Goal: Find specific page/section: Find specific page/section

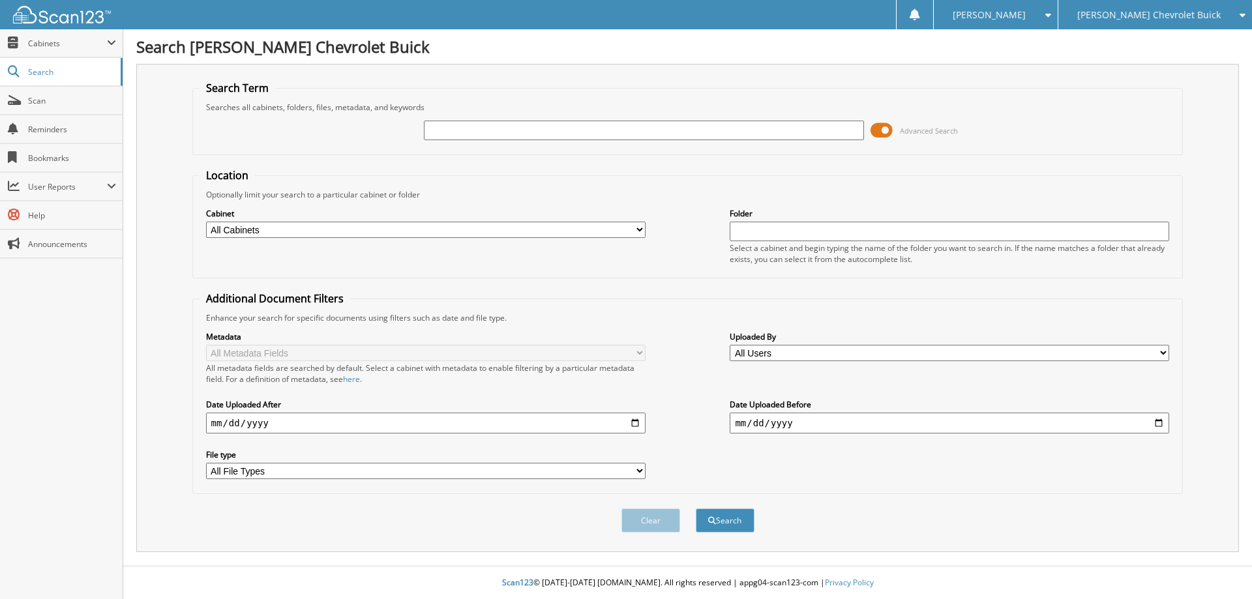
click at [580, 134] on input "text" at bounding box center [643, 131] width 439 height 20
type input "6841"
click at [696, 509] on button "Search" at bounding box center [725, 521] width 59 height 24
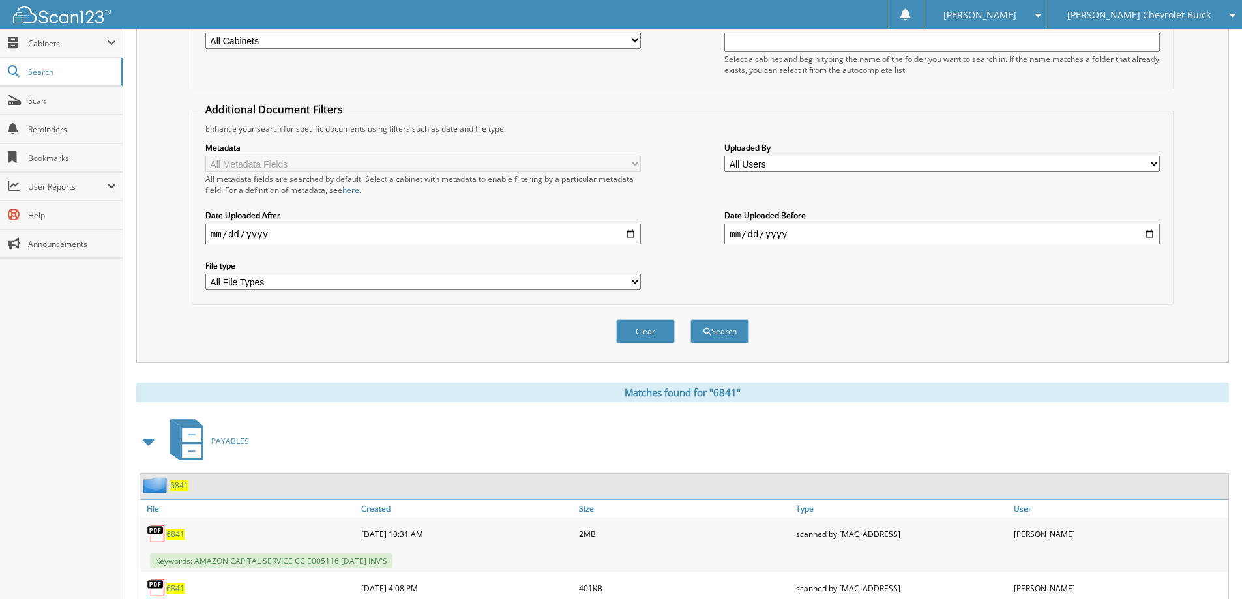
scroll to position [196, 0]
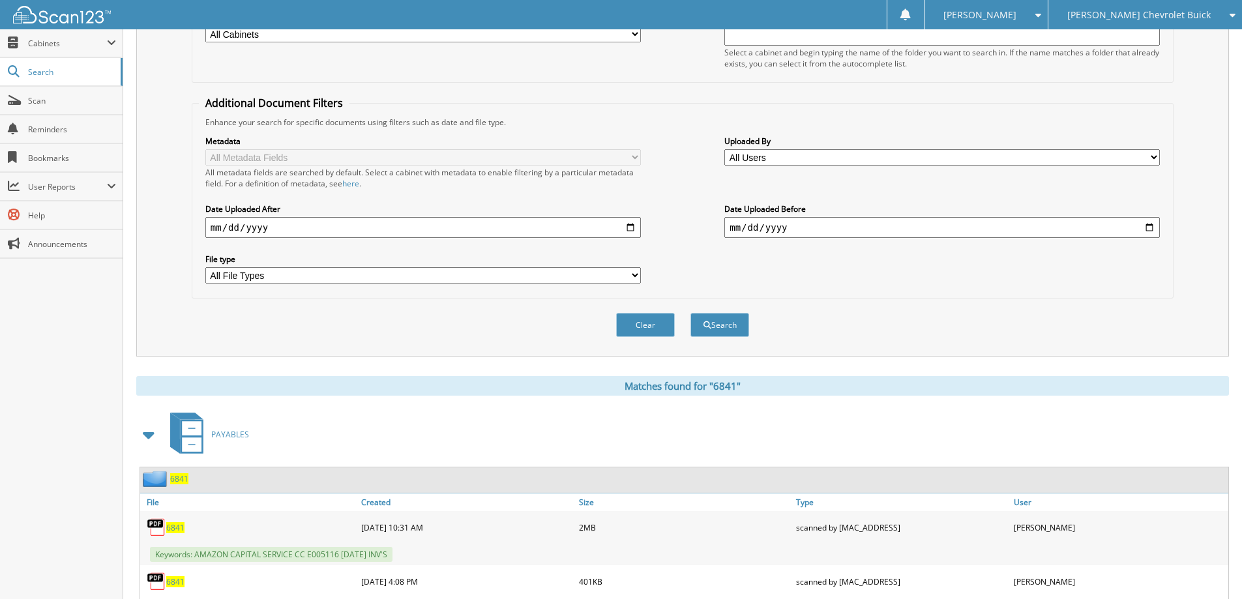
click at [179, 481] on span "6841" at bounding box center [179, 478] width 18 height 11
